Goal: Complete application form: Complete application form

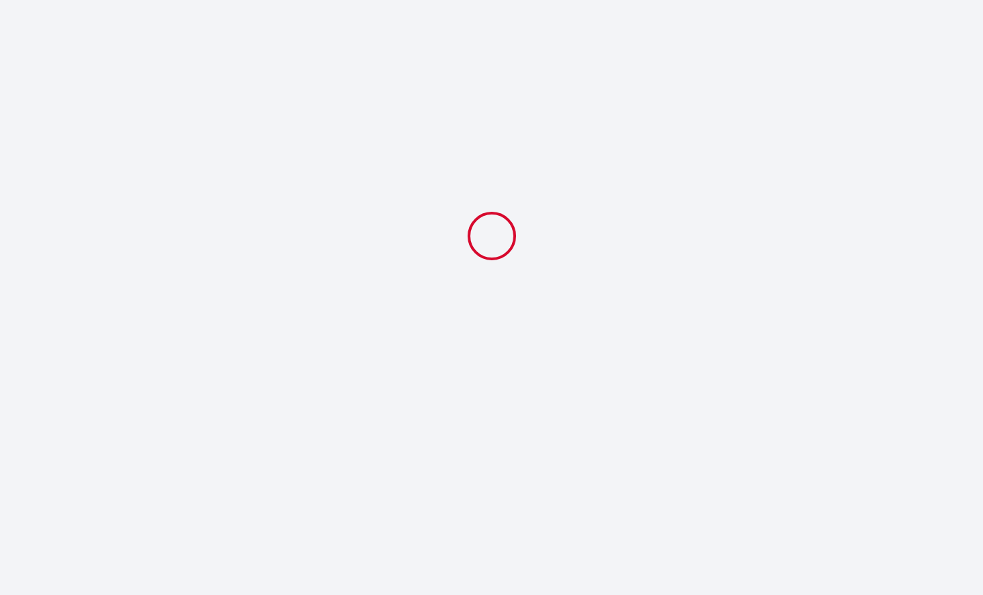
select select
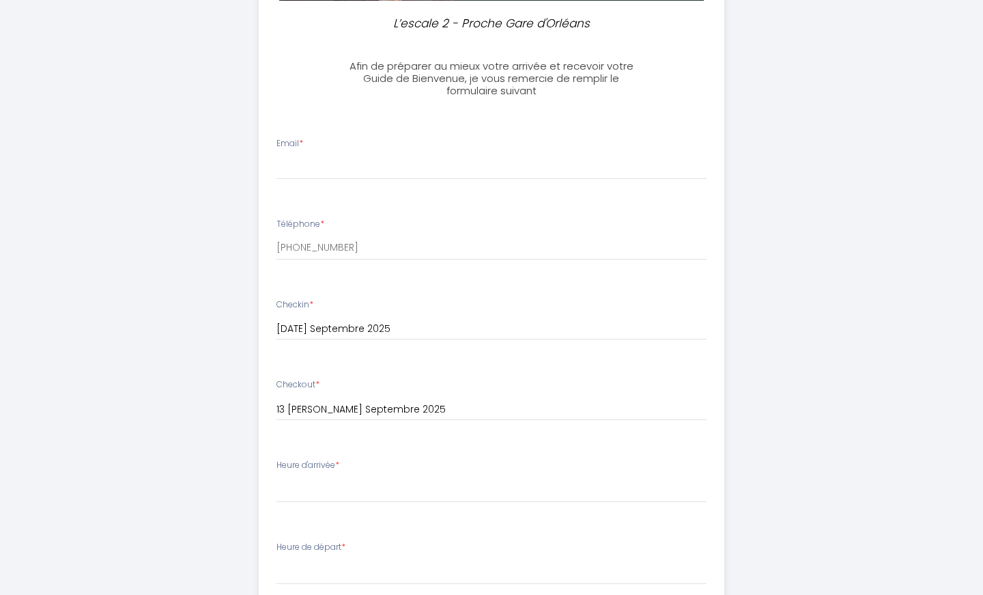
scroll to position [410, 0]
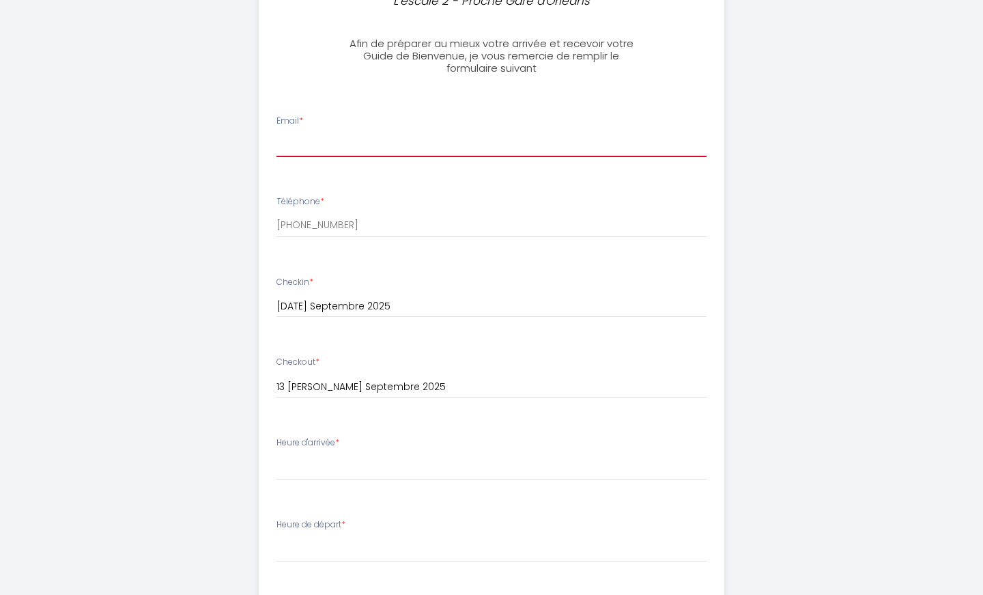
click at [357, 154] on input "Email *" at bounding box center [492, 144] width 431 height 25
paste input "[EMAIL_ADDRESS][DOMAIN_NAME]"
type input "[EMAIL_ADDRESS][DOMAIN_NAME]"
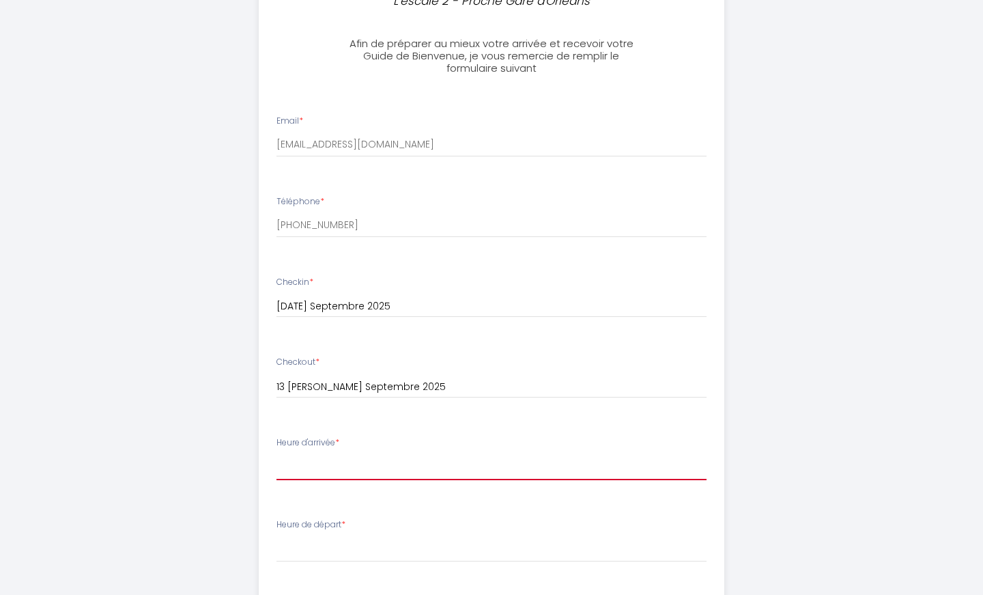
click at [347, 469] on select "16:00 16:30 17:00 17:30 18:00 18:30 19:00 19:30 20:00 20:30 21:00 21:30 22:00 2…" at bounding box center [492, 467] width 431 height 26
select select "16:00"
click at [277, 454] on select "16:00 16:30 17:00 17:30 18:00 18:30 19:00 19:30 20:00 20:30 21:00 21:30 22:00 2…" at bounding box center [492, 467] width 431 height 26
click at [311, 460] on select "16:00 16:30 17:00 17:30 18:00 18:30 19:00 19:30 20:00 20:30 21:00 21:30 22:00 2…" at bounding box center [492, 467] width 431 height 26
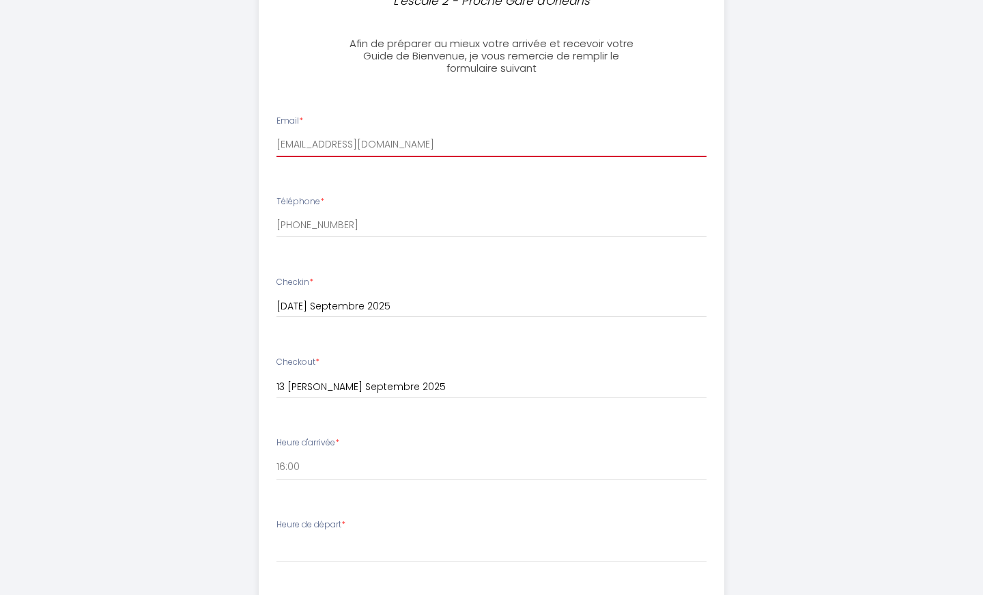
click at [354, 137] on input "[EMAIL_ADDRESS][DOMAIN_NAME]" at bounding box center [492, 144] width 431 height 25
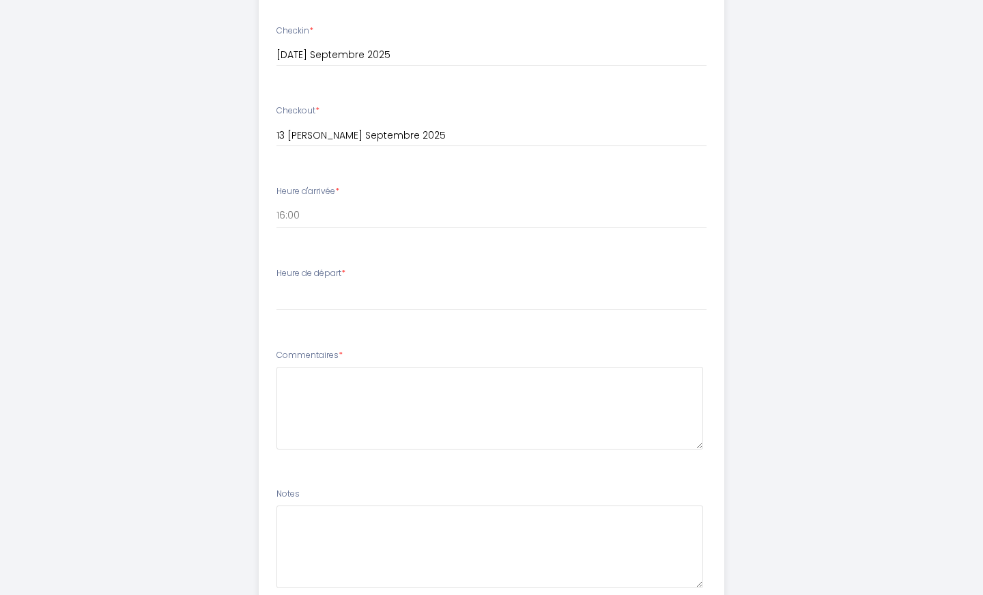
scroll to position [683, 0]
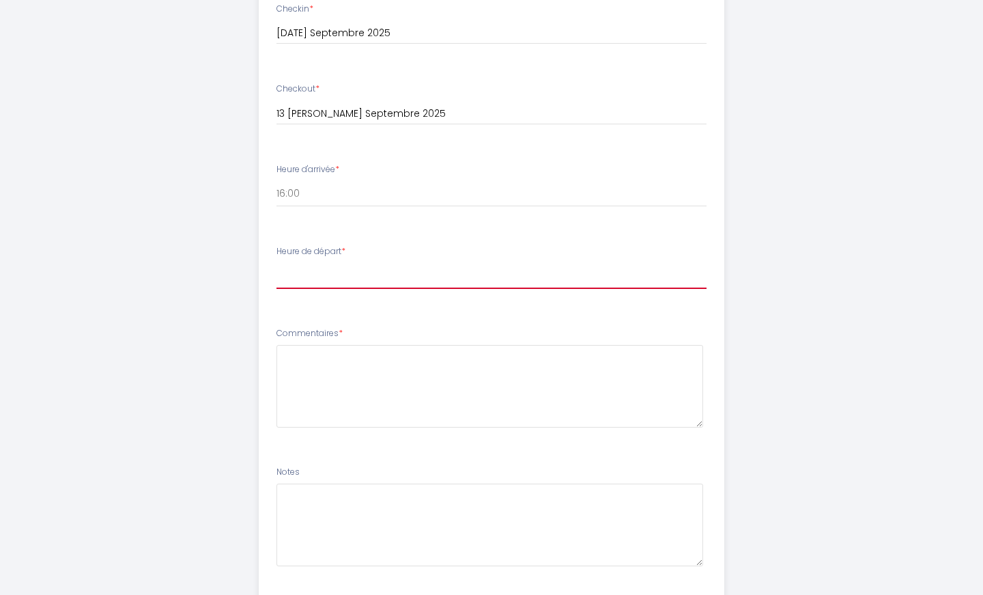
click at [303, 266] on select "00:00 00:30 01:00 01:30 02:00 02:30 03:00 03:30 04:00 04:30 05:00 05:30 06:00 0…" at bounding box center [492, 276] width 431 height 26
select select "10:00"
click at [277, 263] on select "00:00 00:30 01:00 01:30 02:00 02:30 03:00 03:30 04:00 04:30 05:00 05:30 06:00 0…" at bounding box center [492, 276] width 431 height 26
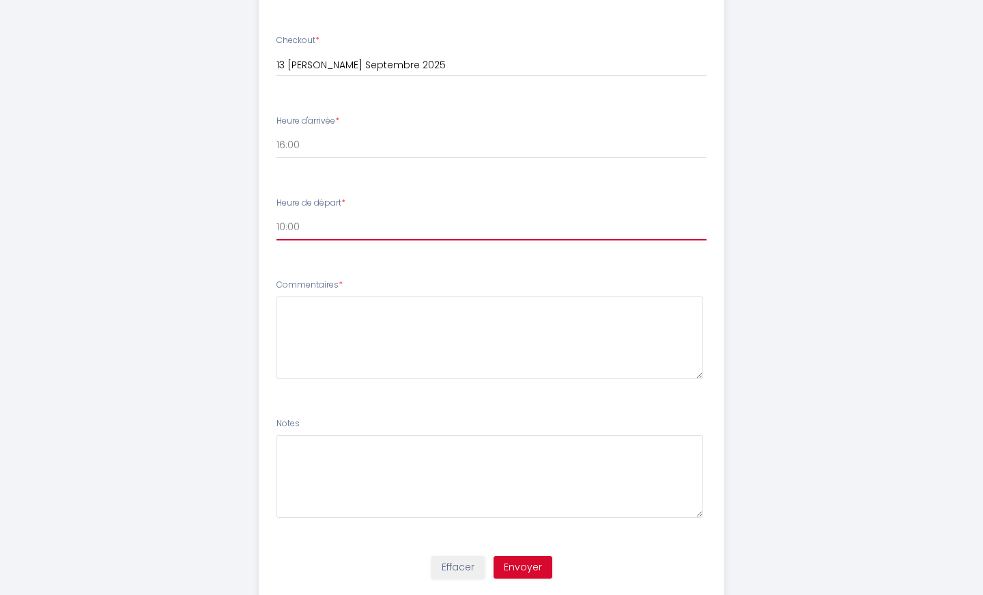
scroll to position [769, 0]
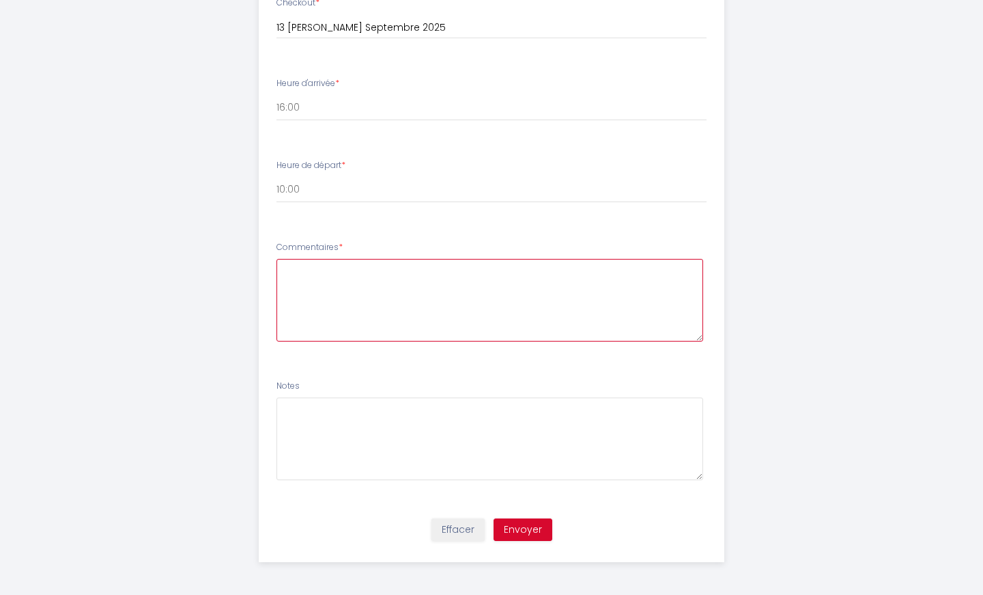
click at [358, 285] on textarea at bounding box center [491, 300] width 428 height 83
type textarea "thank you"
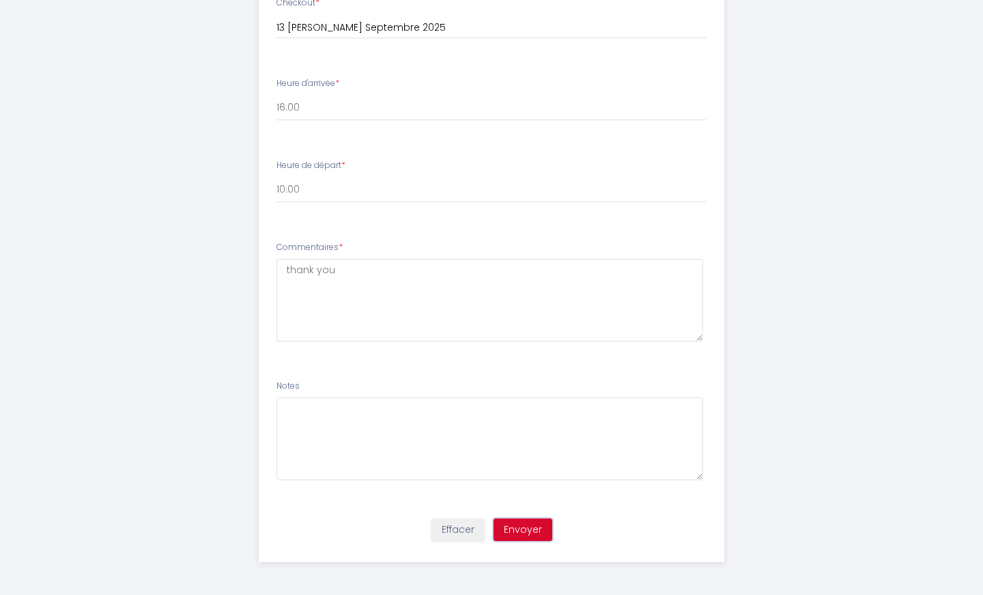
click at [544, 524] on button "Envoyer" at bounding box center [523, 529] width 59 height 23
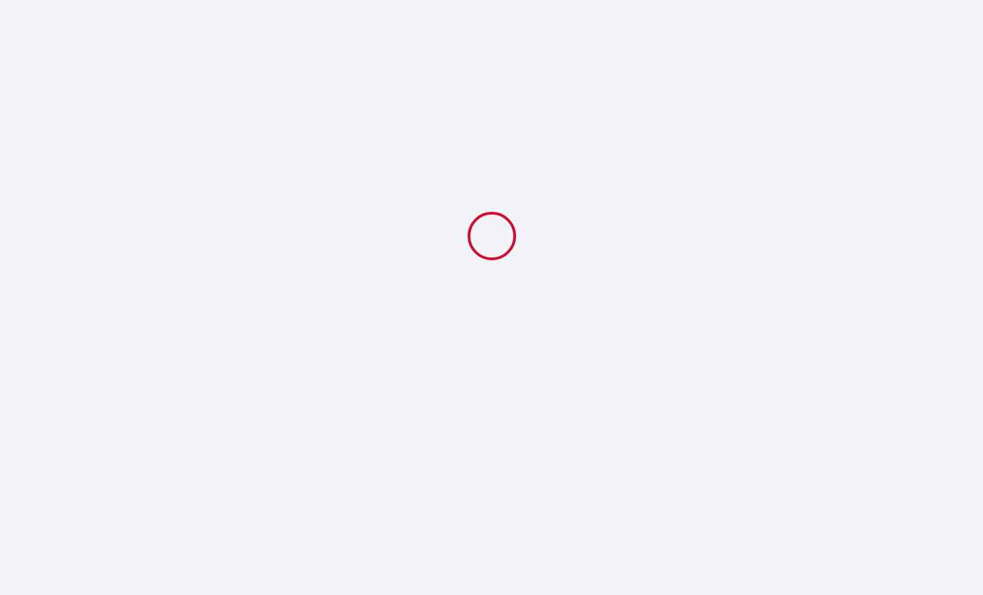
scroll to position [0, 0]
select select "10:00"
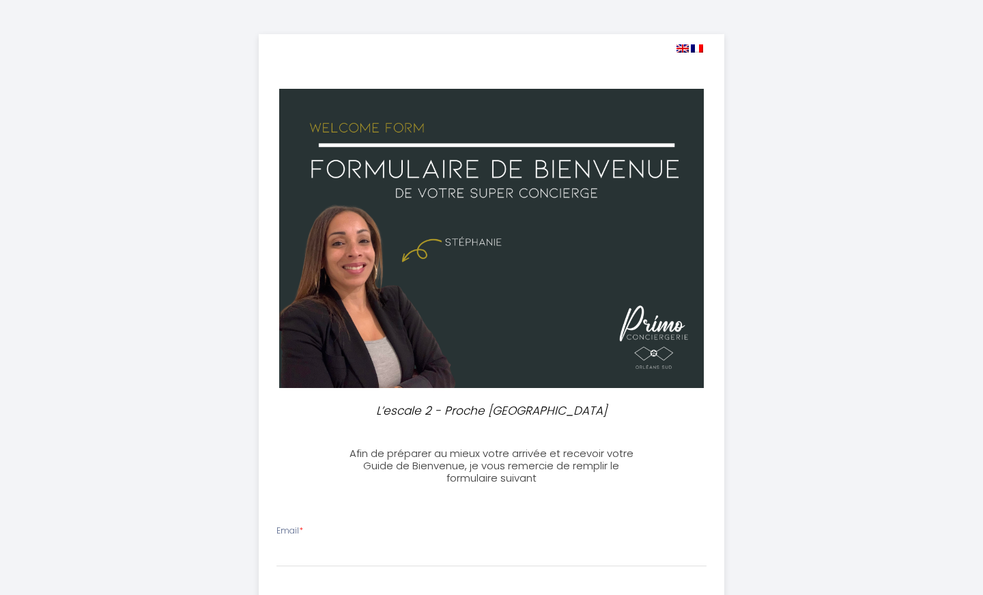
select select
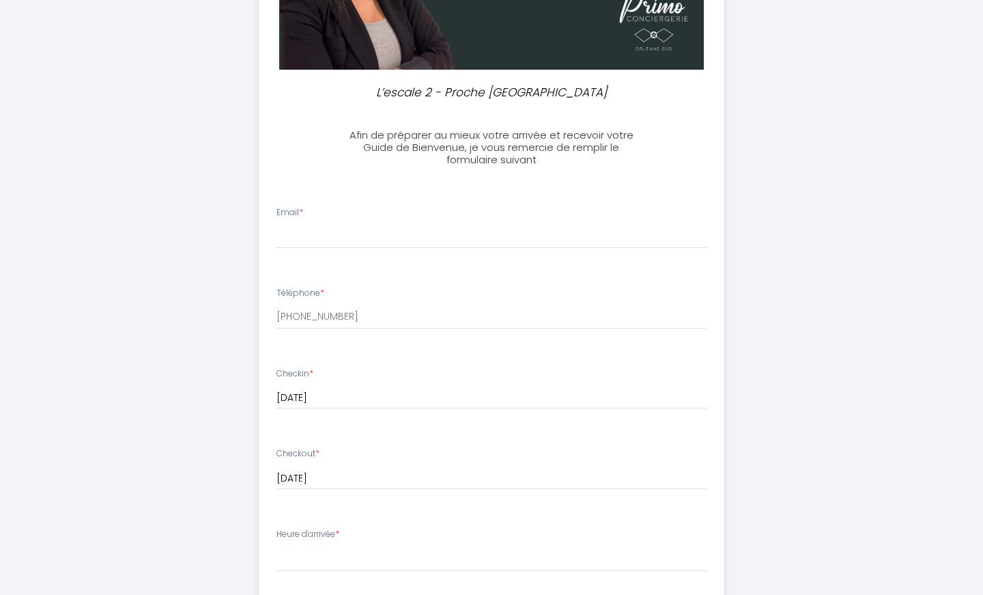
scroll to position [341, 0]
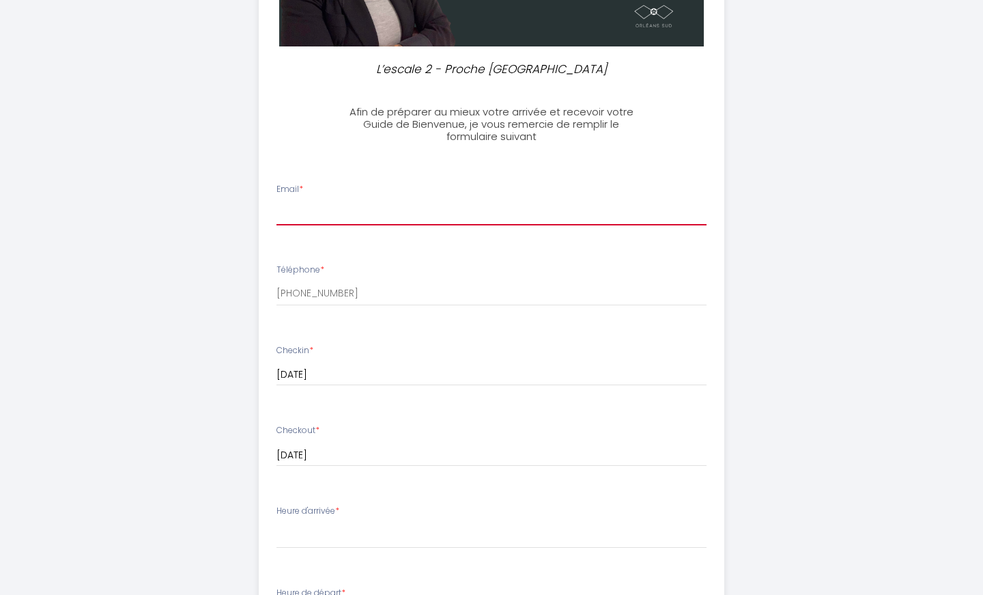
click at [415, 215] on input "Email *" at bounding box center [492, 213] width 431 height 25
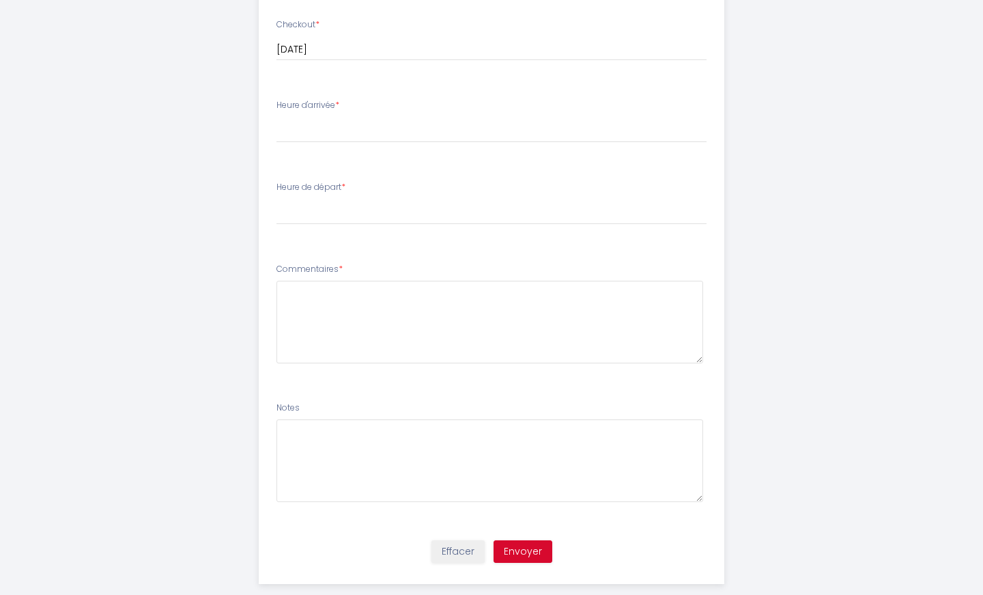
scroll to position [769, 0]
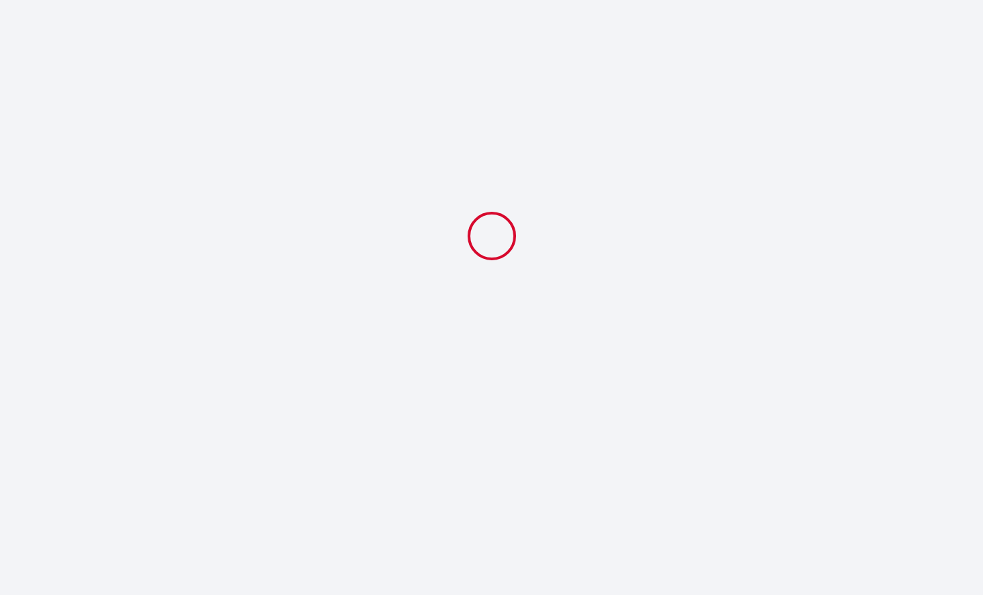
select select
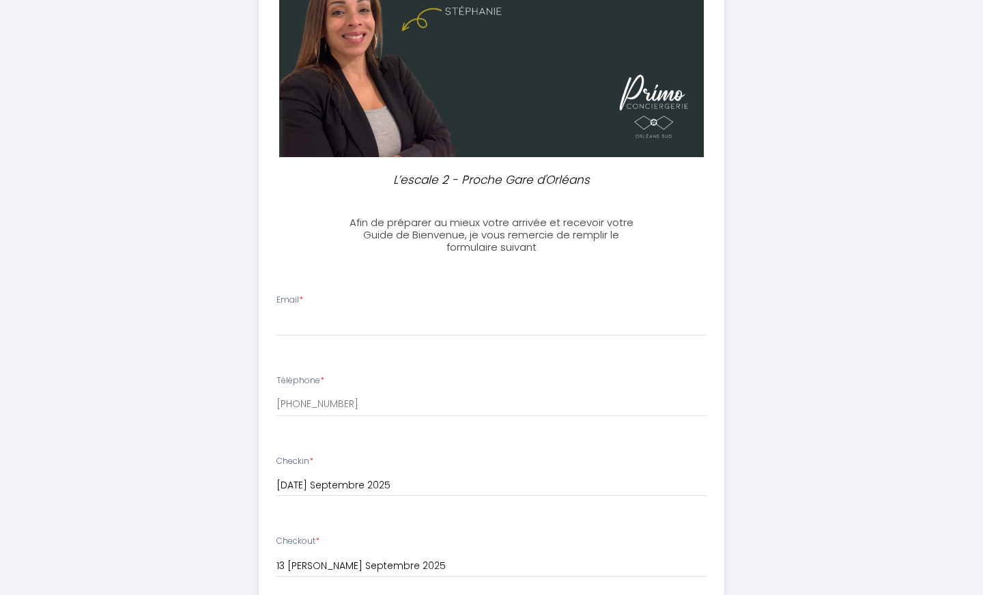
scroll to position [410, 0]
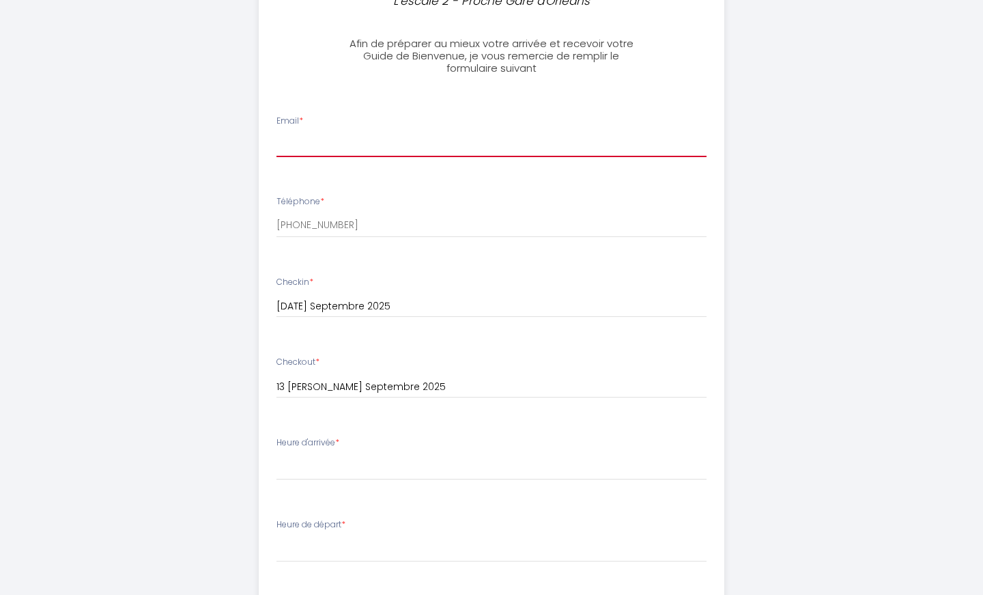
click at [386, 148] on input "Email *" at bounding box center [492, 144] width 431 height 25
paste input "[EMAIL_ADDRESS][DOMAIN_NAME]"
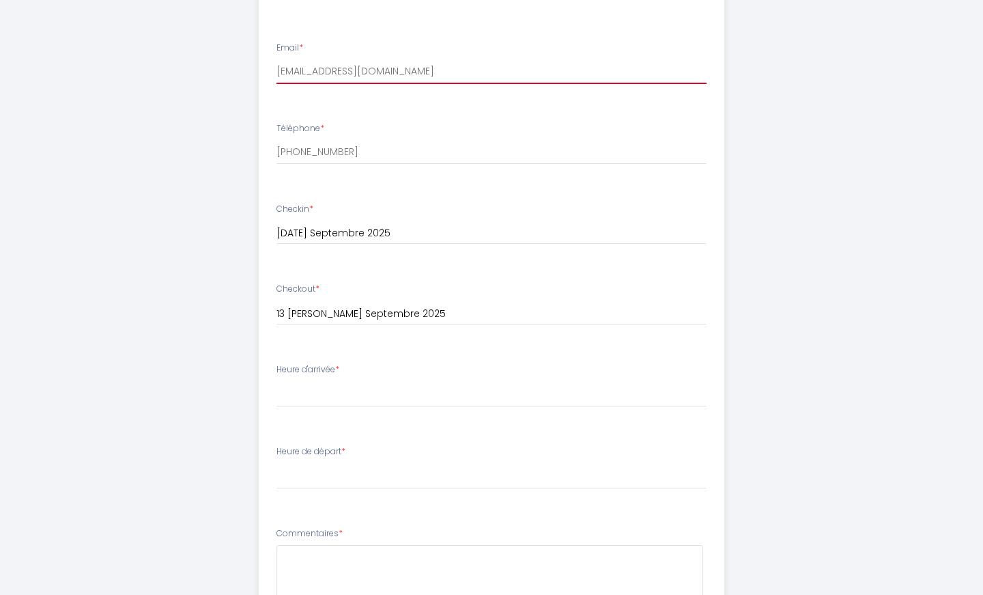
scroll to position [546, 0]
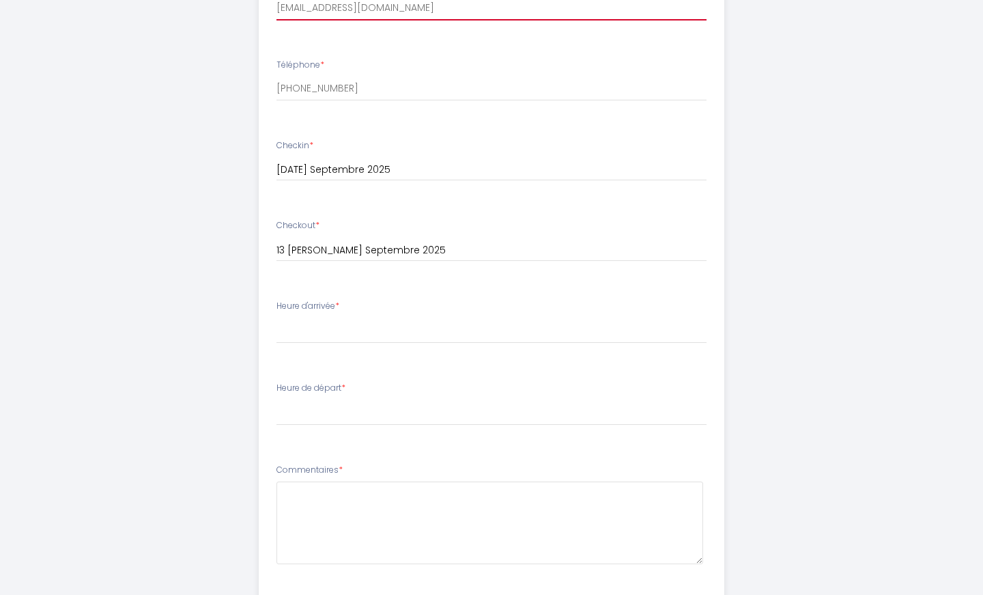
type input "[EMAIL_ADDRESS][DOMAIN_NAME]"
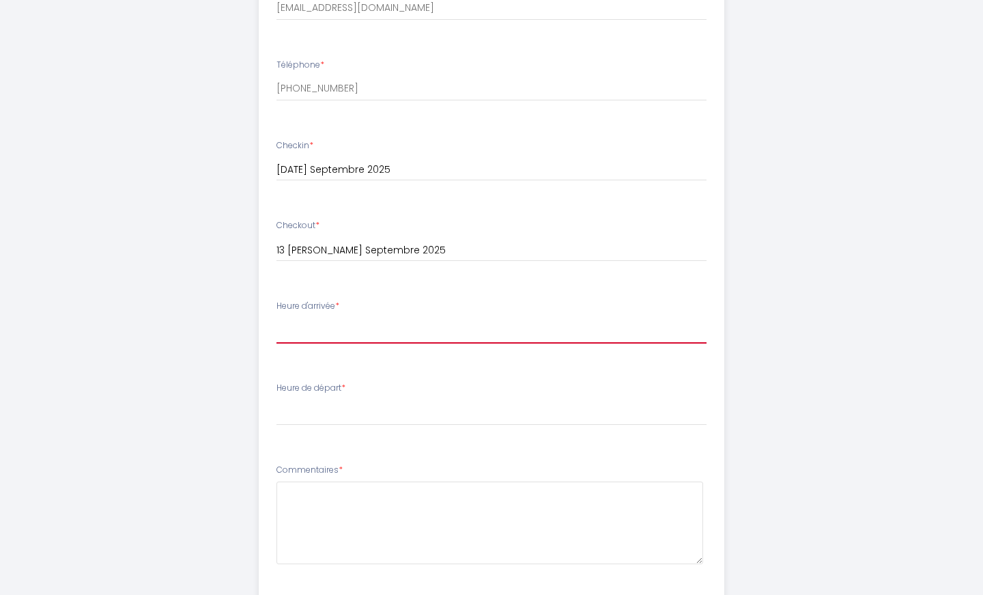
click at [347, 341] on select "16:00 16:30 17:00 17:30 18:00 18:30 19:00 19:30 20:00 20:30 21:00 21:30 22:00 2…" at bounding box center [492, 331] width 431 height 26
select select "16:00"
click at [277, 318] on select "16:00 16:30 17:00 17:30 18:00 18:30 19:00 19:30 20:00 20:30 21:00 21:30 22:00 2…" at bounding box center [492, 331] width 431 height 26
click at [301, 443] on li "Heure de départ * 00:00 00:30 01:00 01:30 02:00 02:30 03:00 03:30 04:00 04:30 0…" at bounding box center [492, 411] width 465 height 74
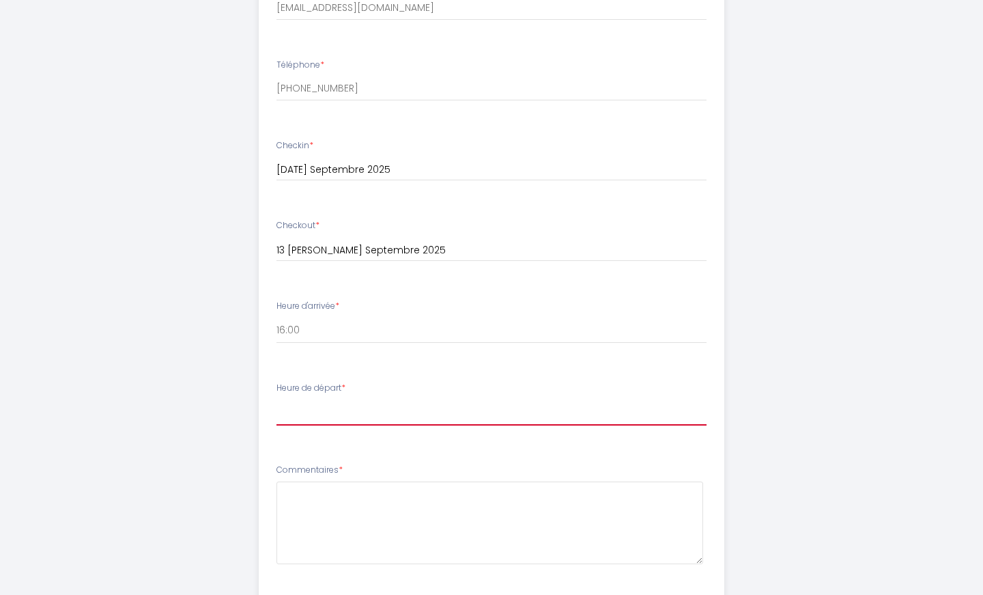
click at [324, 406] on select "00:00 00:30 01:00 01:30 02:00 02:30 03:00 03:30 04:00 04:30 05:00 05:30 06:00 0…" at bounding box center [492, 413] width 431 height 26
select select "10:00"
click at [277, 400] on select "00:00 00:30 01:00 01:30 02:00 02:30 03:00 03:30 04:00 04:30 05:00 05:30 06:00 0…" at bounding box center [492, 413] width 431 height 26
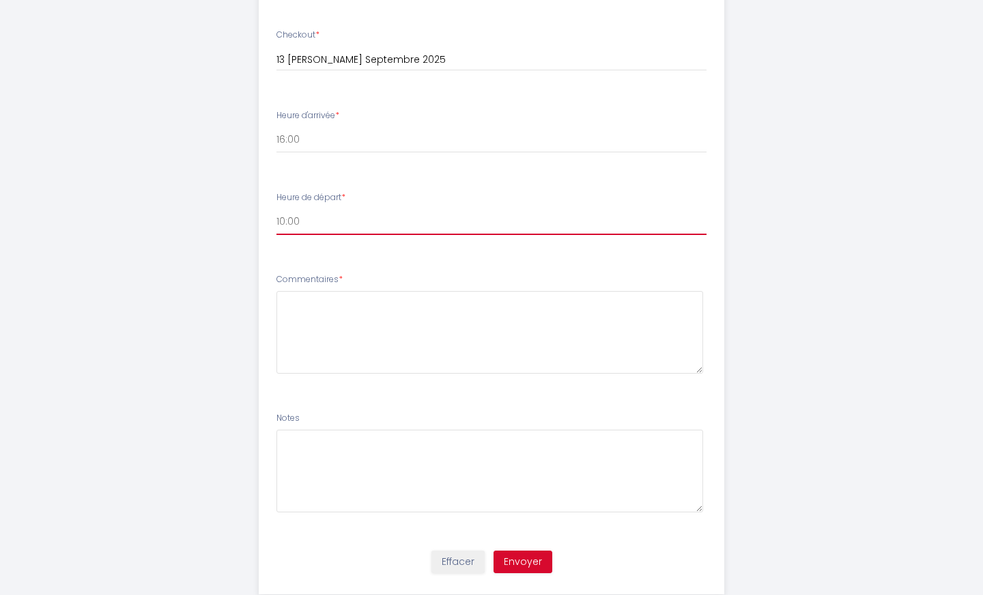
scroll to position [769, 0]
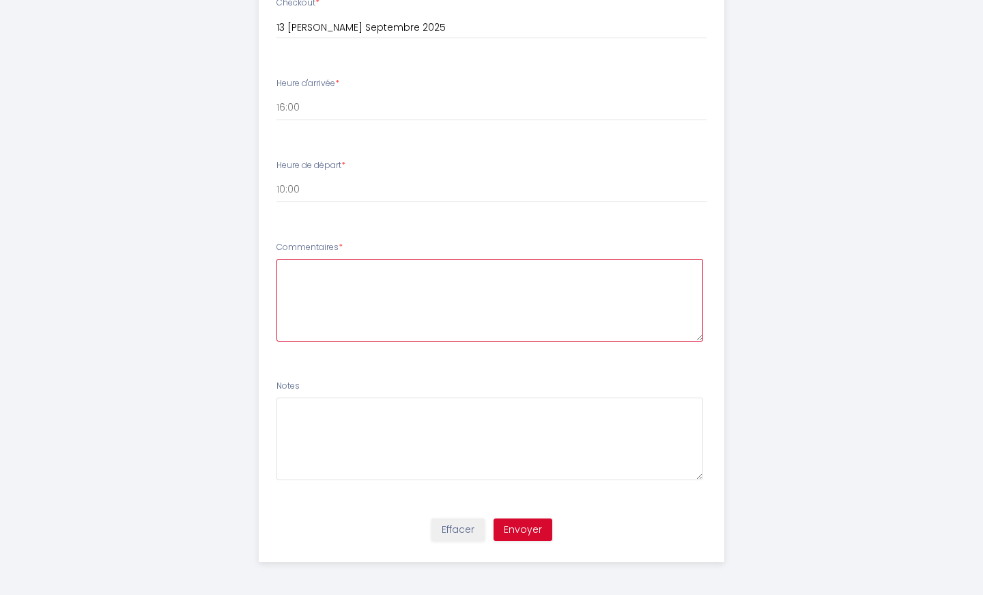
click at [354, 288] on textarea at bounding box center [491, 300] width 428 height 83
type textarea "thank you"
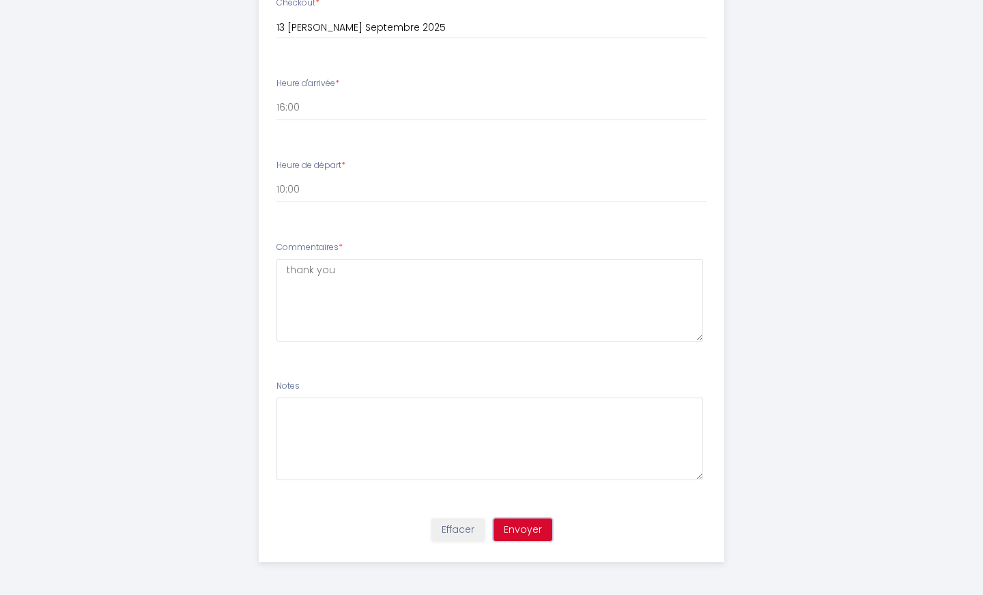
click at [527, 527] on button "Envoyer" at bounding box center [523, 529] width 59 height 23
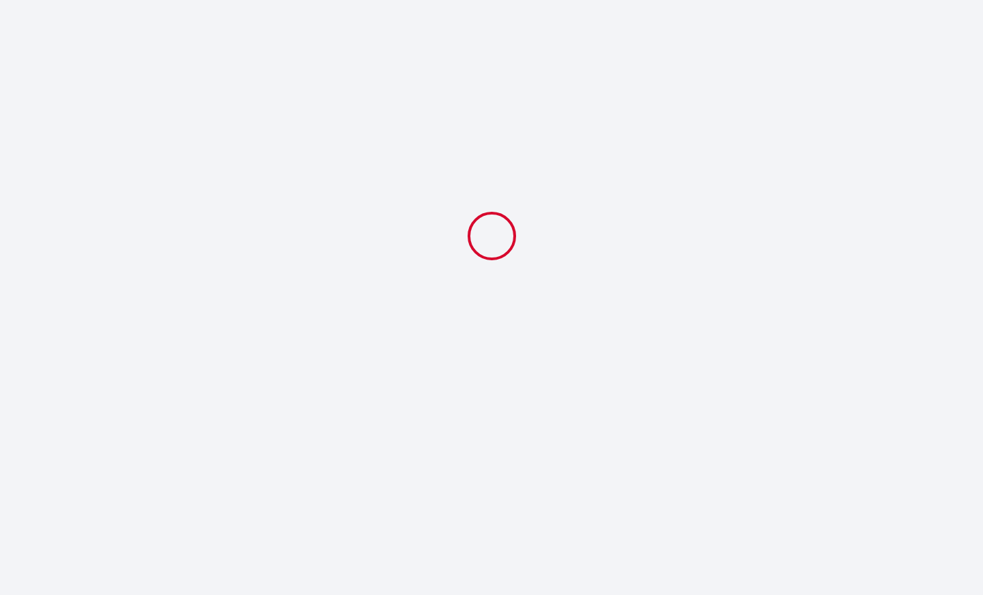
select select "10:00"
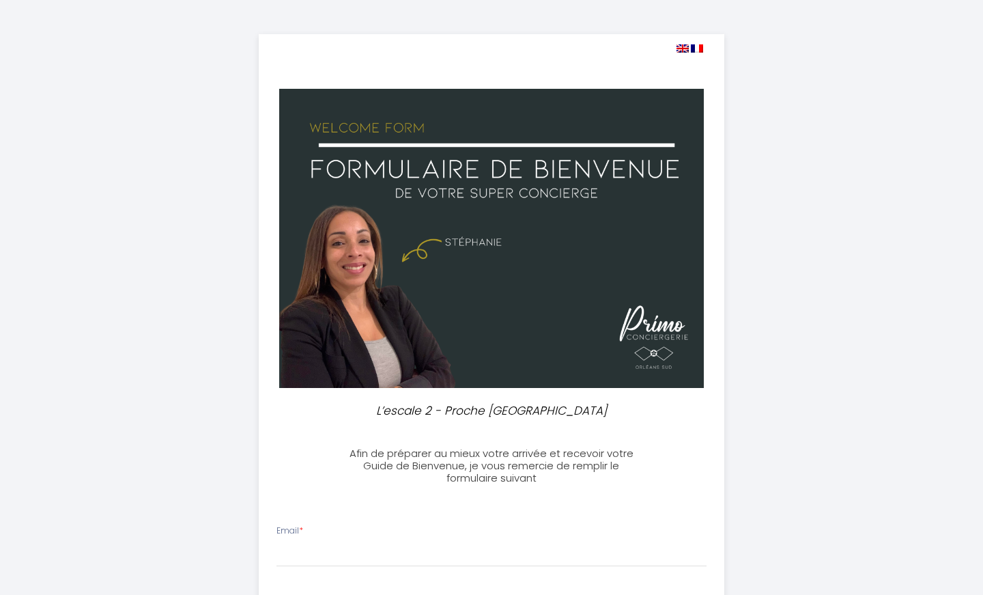
select select
